Goal: Information Seeking & Learning: Learn about a topic

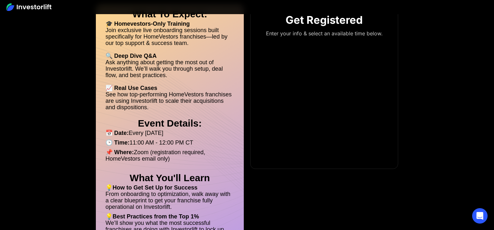
scroll to position [135, 0]
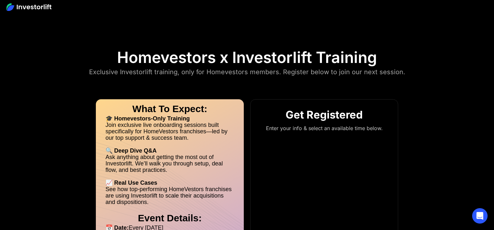
click at [325, 116] on h1 "Get Registered" at bounding box center [324, 115] width 144 height 14
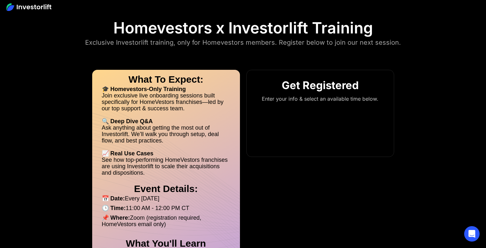
scroll to position [29, 0]
click at [161, 119] on li "🔍 Deep Dive Q&A" at bounding box center [166, 121] width 129 height 6
